Goal: Task Accomplishment & Management: Manage account settings

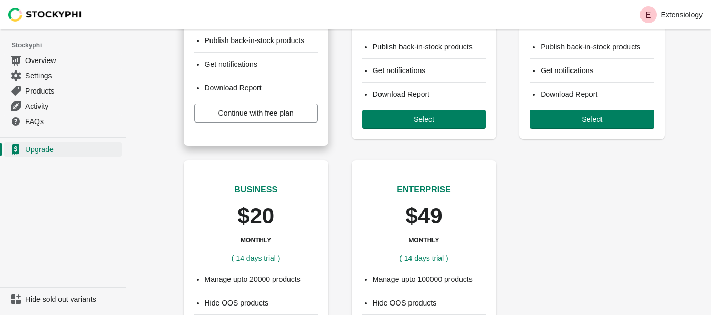
scroll to position [158, 0]
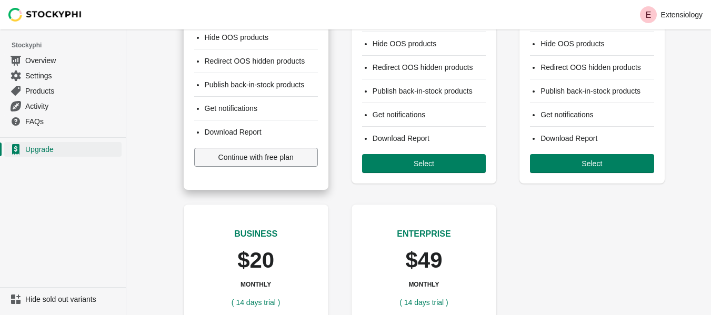
click at [258, 157] on span "Continue with free plan" at bounding box center [255, 157] width 75 height 8
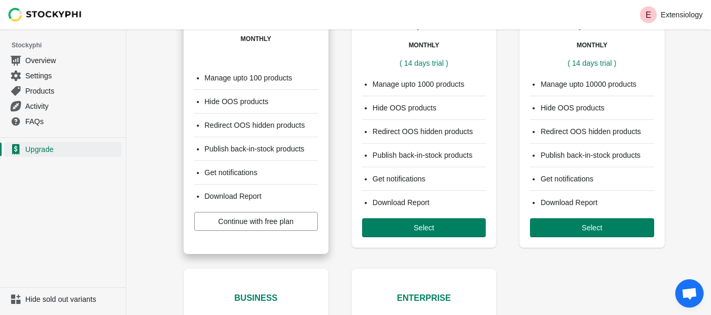
scroll to position [0, 0]
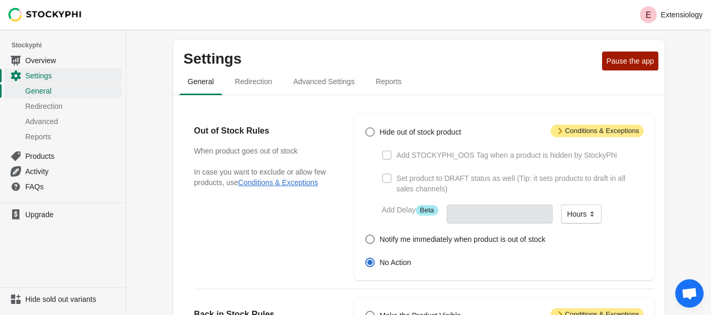
click at [373, 133] on span at bounding box center [369, 131] width 9 height 9
click at [366, 128] on input "Hide out of stock product" at bounding box center [365, 127] width 1 height 1
radio input "true"
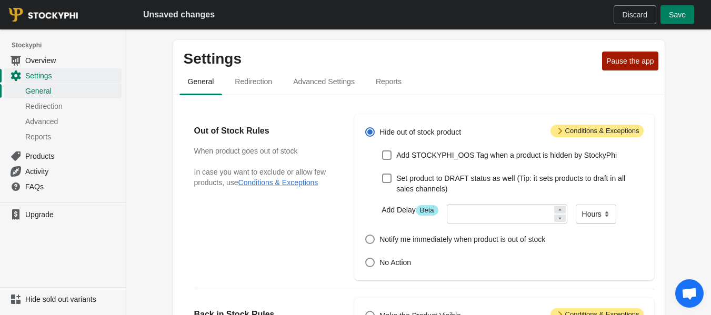
click at [622, 51] on div "Settings Pause the app" at bounding box center [414, 54] width 479 height 25
click at [621, 62] on span "Pause the app" at bounding box center [629, 61] width 47 height 8
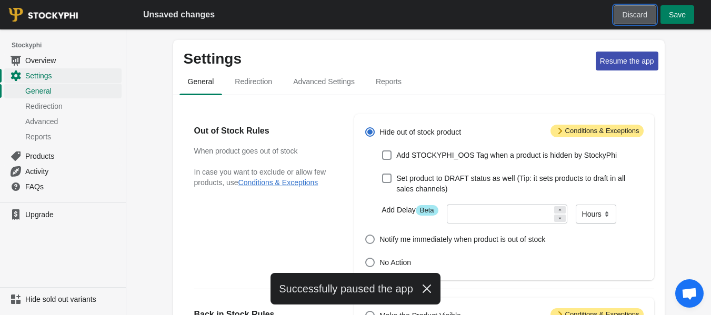
click at [641, 14] on span "Discard" at bounding box center [635, 15] width 25 height 8
radio input "false"
radio input "true"
